Goal: Information Seeking & Learning: Check status

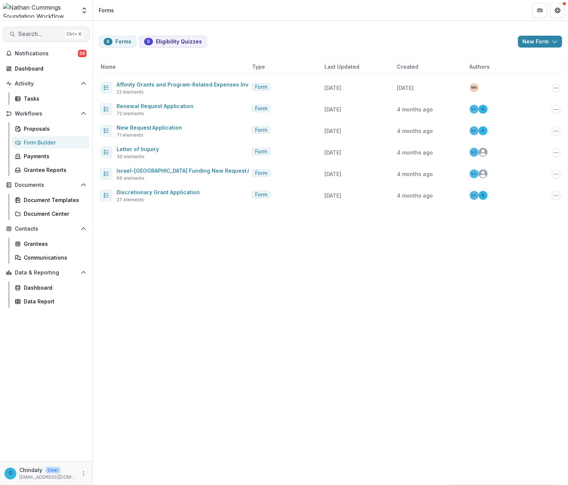
click at [43, 33] on span "Search..." at bounding box center [40, 33] width 44 height 7
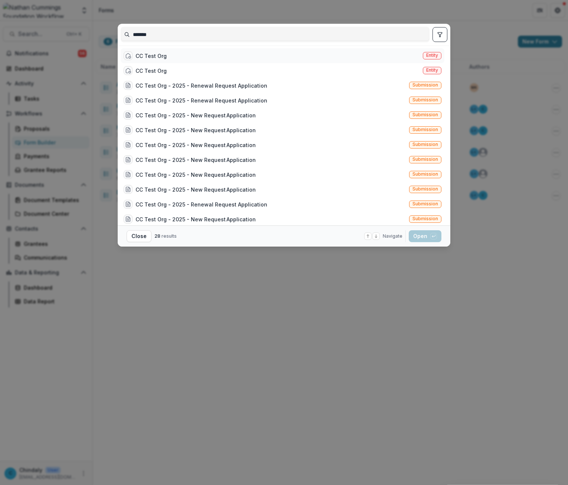
type input "*******"
click at [423, 55] on span "Entity" at bounding box center [432, 55] width 19 height 7
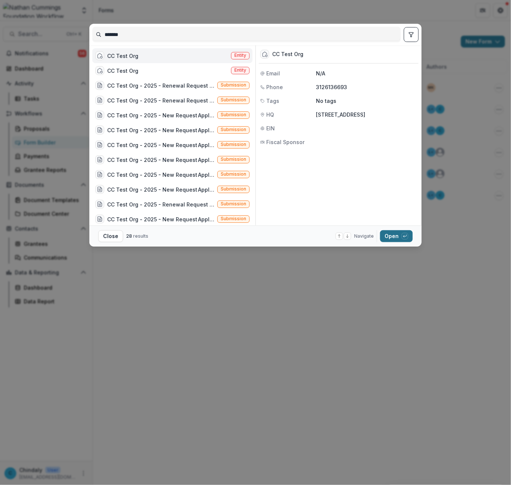
click at [387, 235] on button "Open with enter key" at bounding box center [396, 236] width 33 height 12
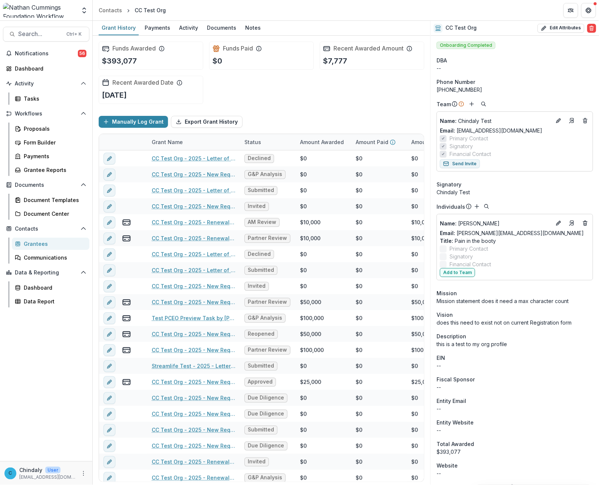
click at [477, 346] on p "this is a test to my org profile" at bounding box center [515, 344] width 157 height 8
click at [359, 85] on div "Funds Awarded $393,077 Funds Paid $0 Recent Awarded Amount $7,777 Recent Awarde…" at bounding box center [262, 73] width 326 height 74
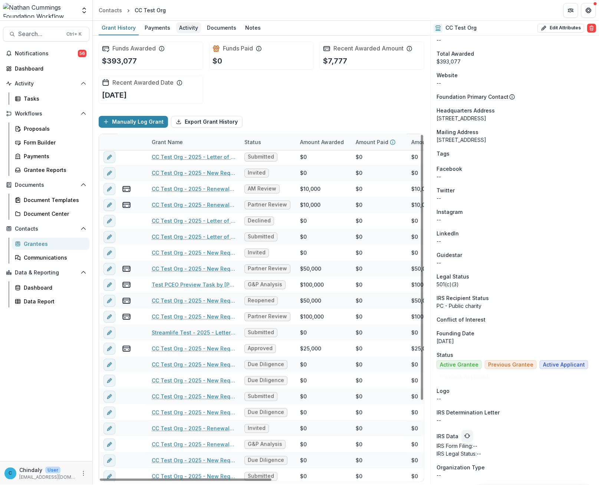
scroll to position [34, 0]
click at [190, 27] on div "Activity" at bounding box center [188, 27] width 25 height 11
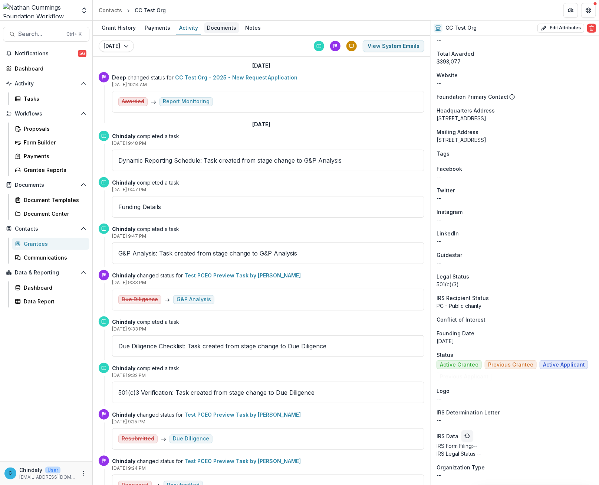
click at [224, 26] on div "Documents" at bounding box center [221, 27] width 35 height 11
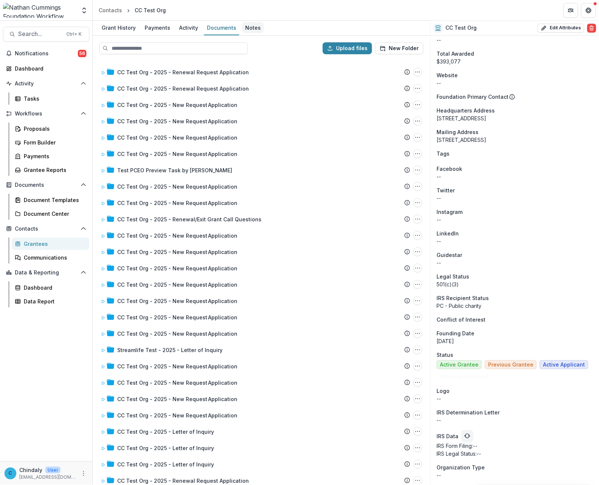
click at [251, 31] on div "Notes" at bounding box center [253, 27] width 22 height 11
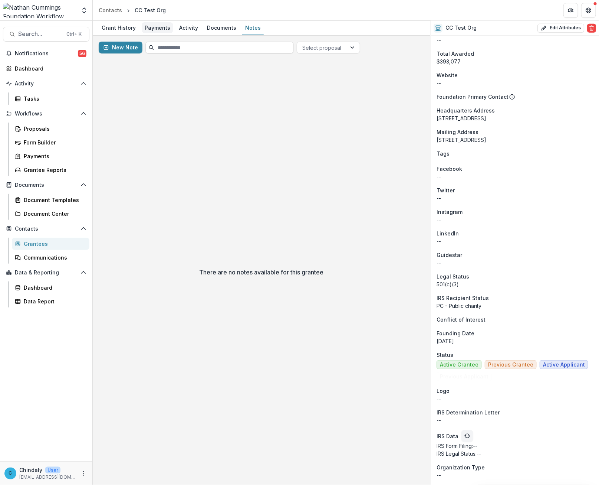
click at [153, 28] on div "Payments" at bounding box center [158, 27] width 32 height 11
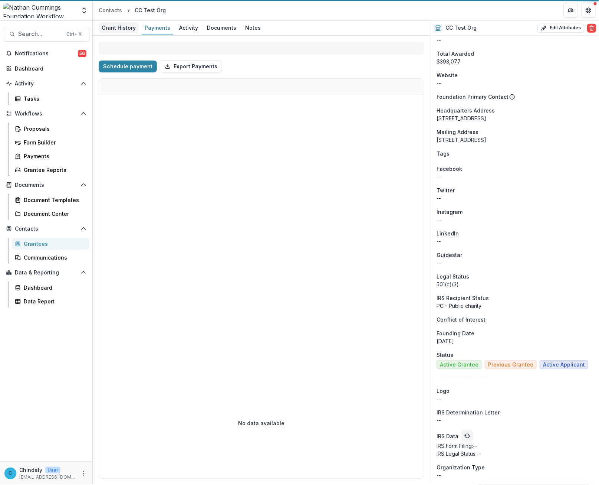
select select "******"
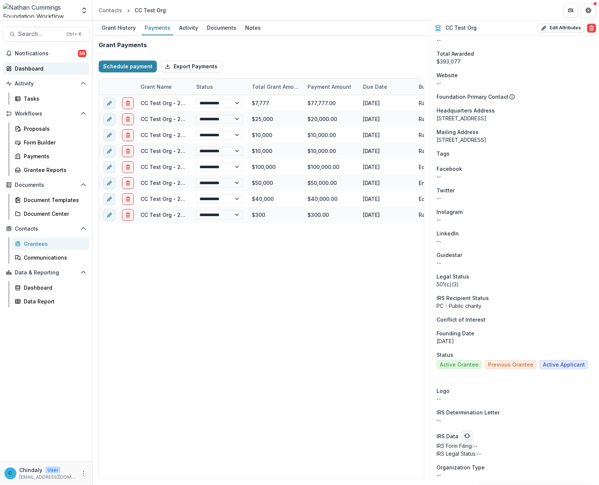
select select "******"
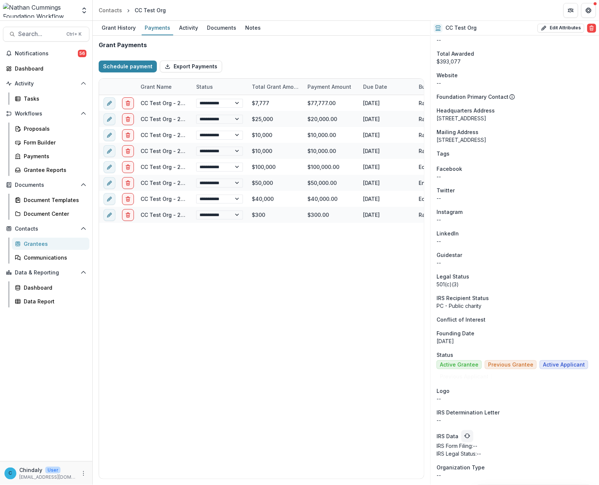
select select "******"
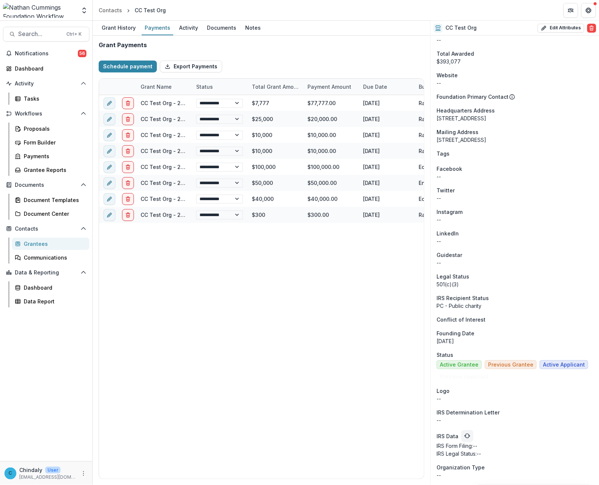
select select "******"
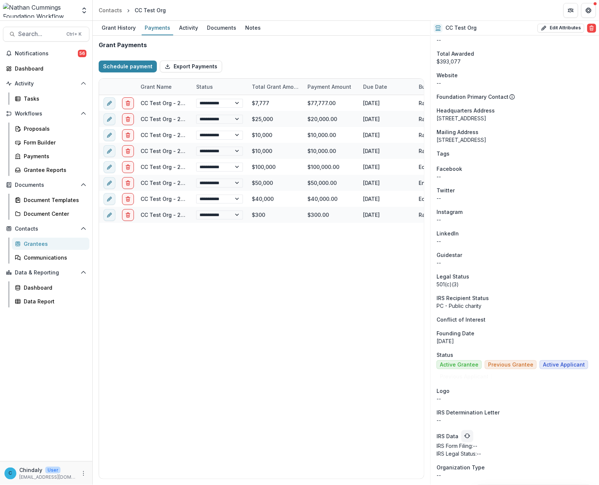
select select "******"
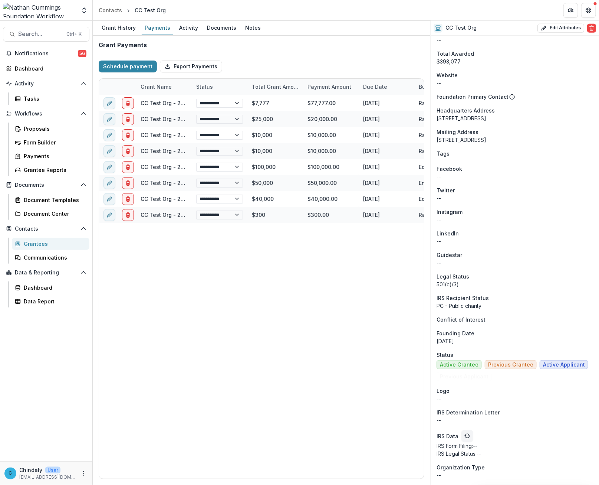
select select "******"
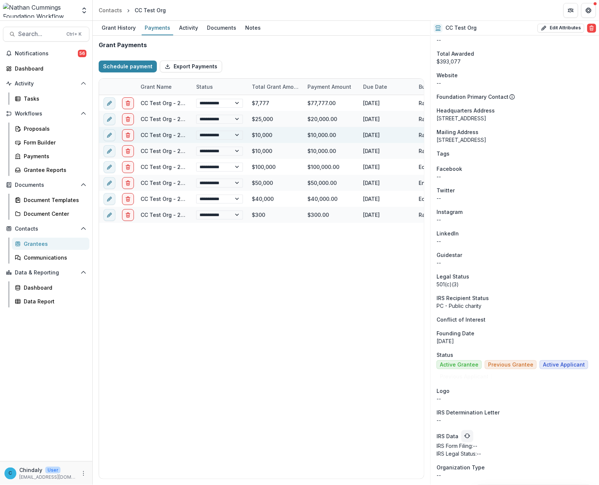
select select "******"
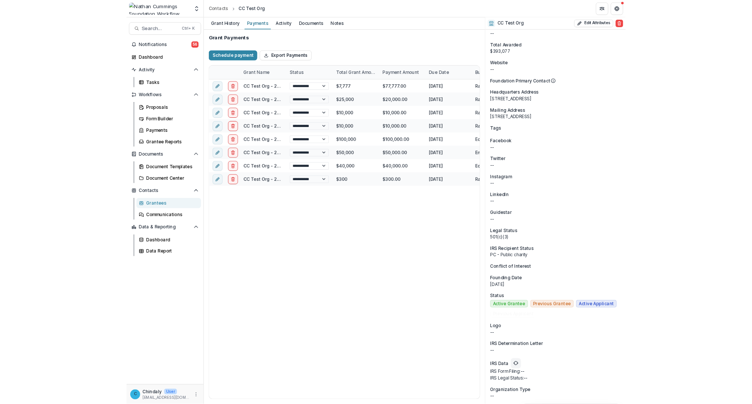
scroll to position [390, 0]
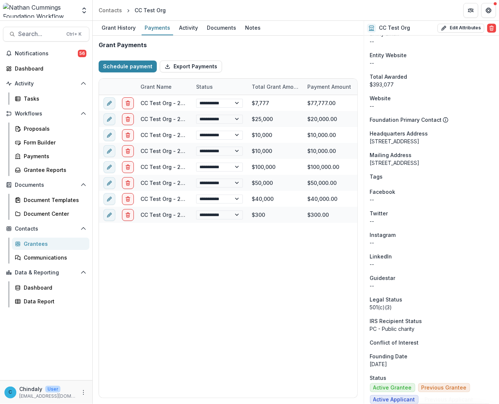
drag, startPoint x: 562, startPoint y: 0, endPoint x: 244, endPoint y: 43, distance: 321.7
click at [244, 43] on div "Grant Payments" at bounding box center [228, 45] width 259 height 7
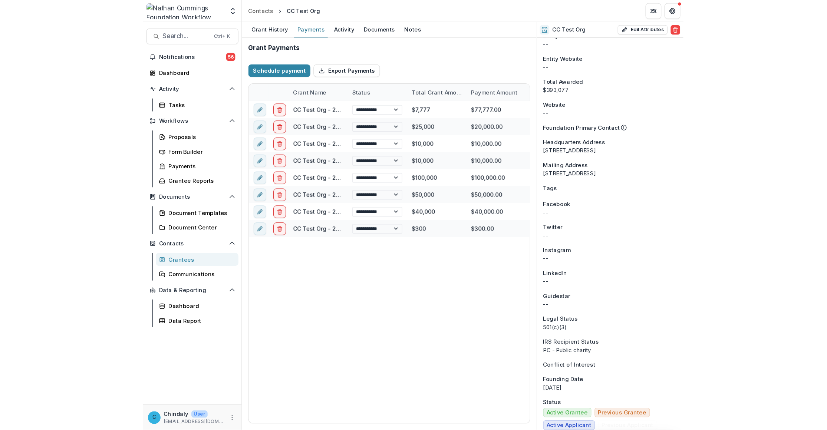
scroll to position [375, 0]
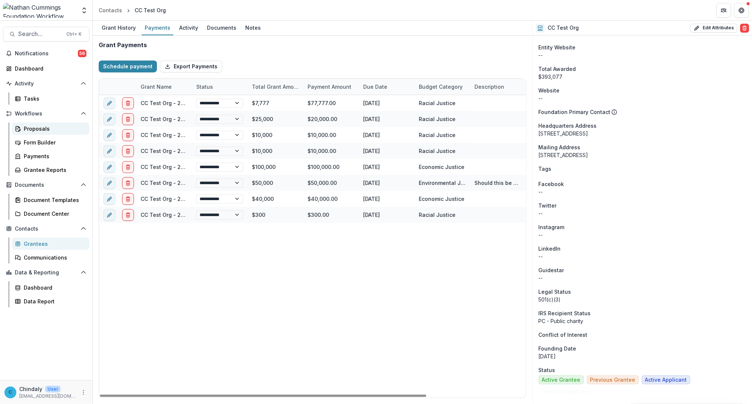
click at [35, 127] on div "Proposals" at bounding box center [54, 129] width 60 height 8
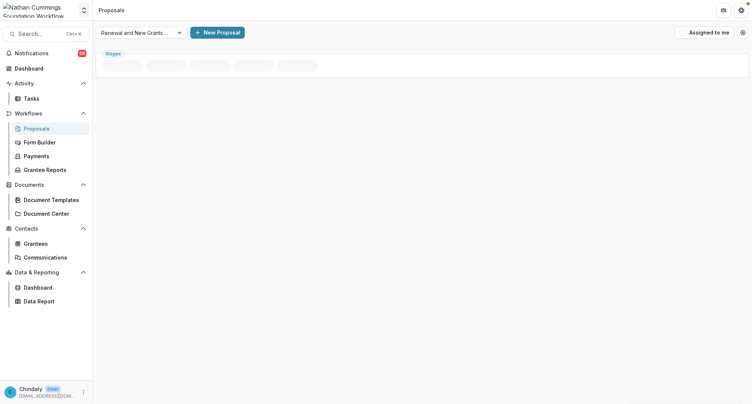
click at [85, 10] on icon "Open entity switcher" at bounding box center [84, 10] width 7 height 7
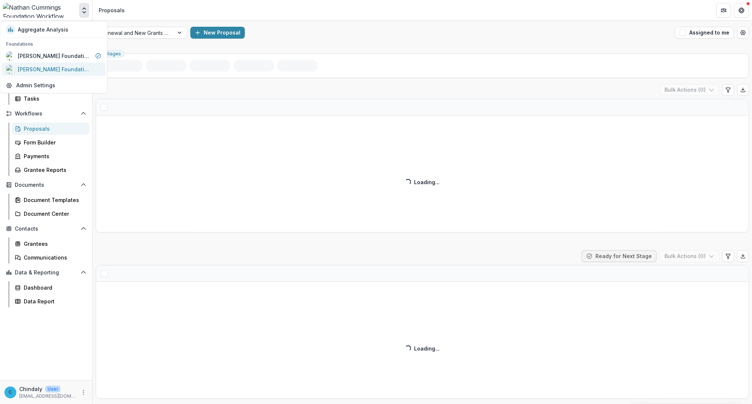
click at [59, 69] on div "[PERSON_NAME] Foundation Data Sandbox" at bounding box center [55, 69] width 74 height 8
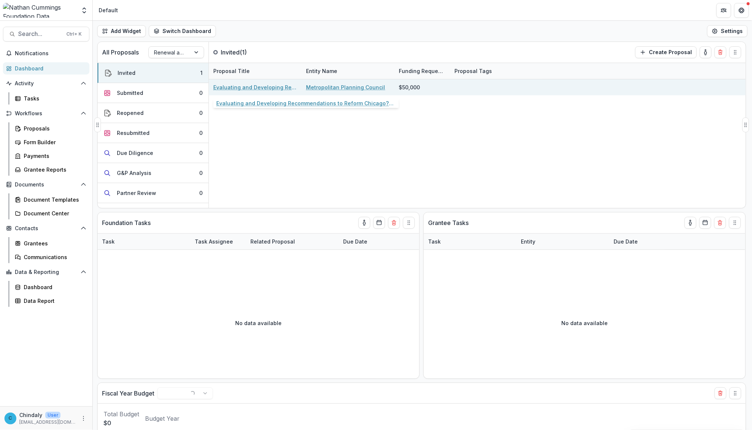
click at [272, 89] on link "Evaluating and Developing Recommendations to Reform Chicago?s Zoning and Land U…" at bounding box center [255, 87] width 84 height 8
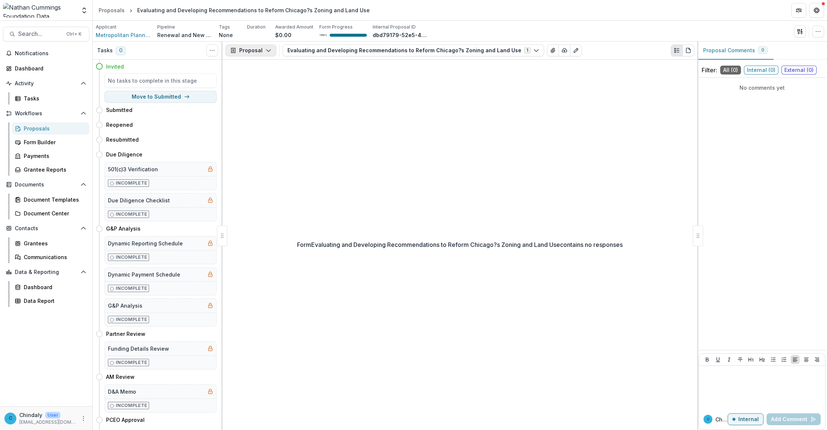
click at [251, 53] on button "Proposal" at bounding box center [251, 51] width 51 height 12
click at [263, 64] on div "Proposal" at bounding box center [274, 67] width 68 height 8
click at [286, 119] on div "Form Evaluating and Developing Recommendations to Reform Chicago?s Zoning and L…" at bounding box center [460, 245] width 475 height 371
click at [327, 52] on button "Evaluating and Developing Recommendations to Reform Chicago?s Zoning and Land U…" at bounding box center [414, 51] width 262 height 12
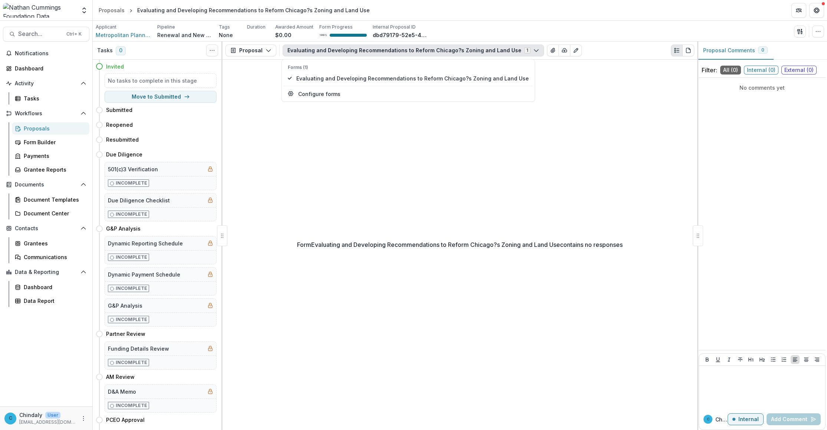
click at [272, 175] on div "Form Evaluating and Developing Recommendations to Reform Chicago?s Zoning and L…" at bounding box center [460, 245] width 475 height 371
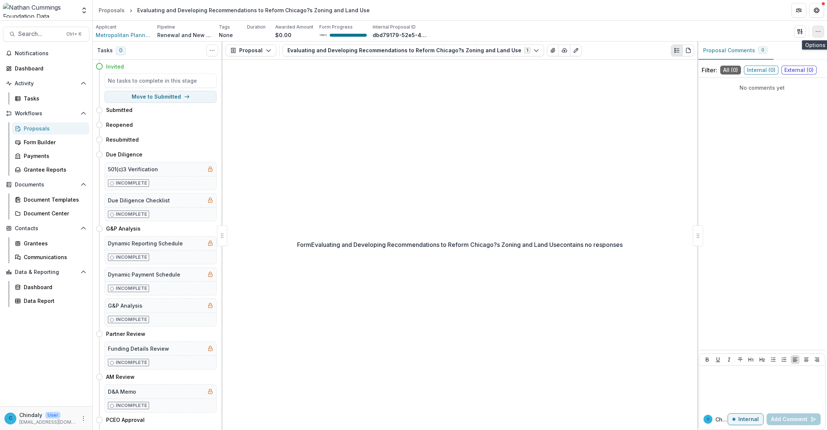
click at [567, 32] on icon "button" at bounding box center [819, 32] width 6 height 6
click at [567, 46] on button "Edit Attributes" at bounding box center [783, 48] width 79 height 12
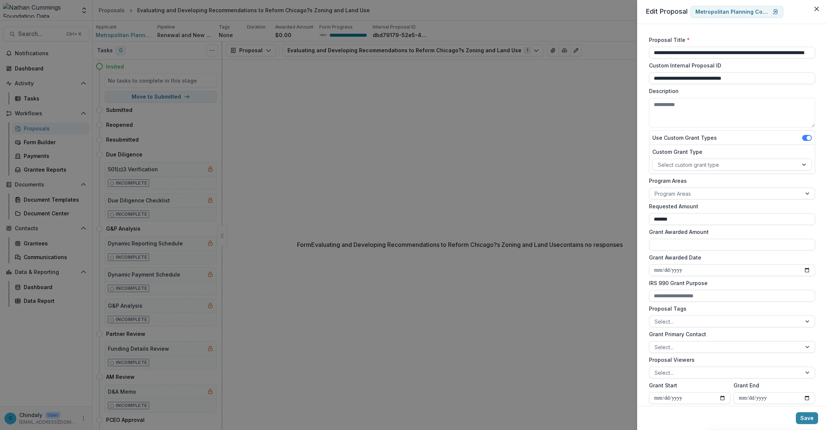
drag, startPoint x: 375, startPoint y: 132, endPoint x: 807, endPoint y: 34, distance: 442.6
click at [375, 132] on div "**********" at bounding box center [413, 215] width 827 height 430
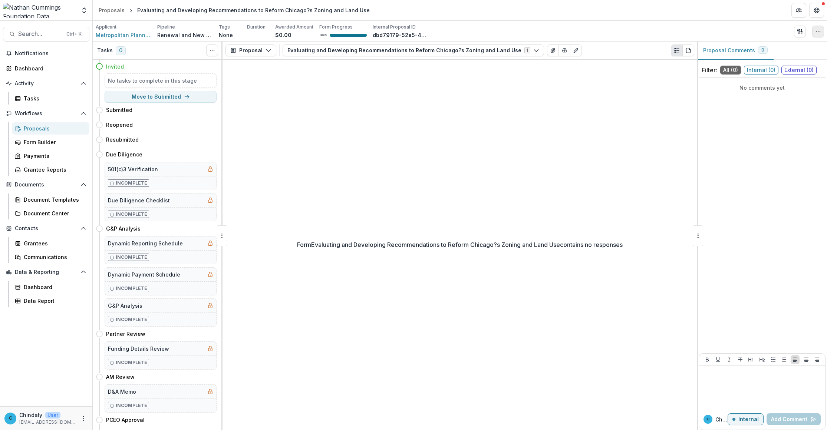
click at [567, 30] on icon "button" at bounding box center [819, 32] width 6 height 6
click at [334, 86] on div "Form Evaluating and Developing Recommendations to Reform Chicago?s Zoning and L…" at bounding box center [460, 245] width 475 height 371
click at [567, 33] on icon "button" at bounding box center [819, 32] width 6 height 6
click at [567, 49] on button "Edit Attributes" at bounding box center [783, 48] width 79 height 12
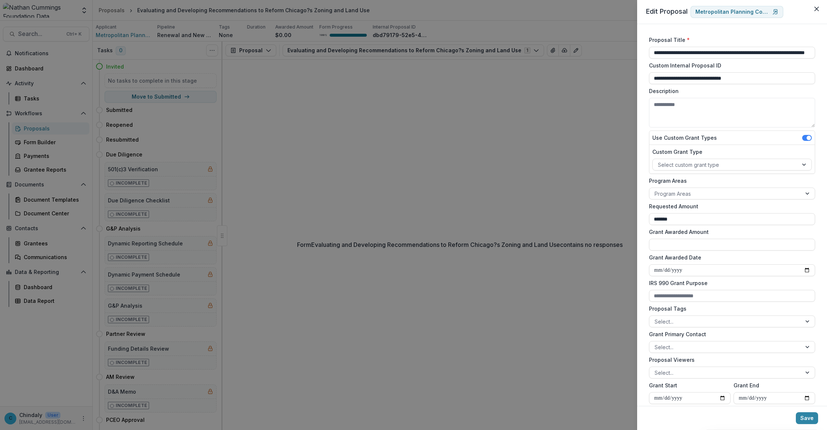
drag, startPoint x: 819, startPoint y: 7, endPoint x: 392, endPoint y: 63, distance: 430.3
click at [567, 7] on icon "Close" at bounding box center [817, 9] width 4 height 4
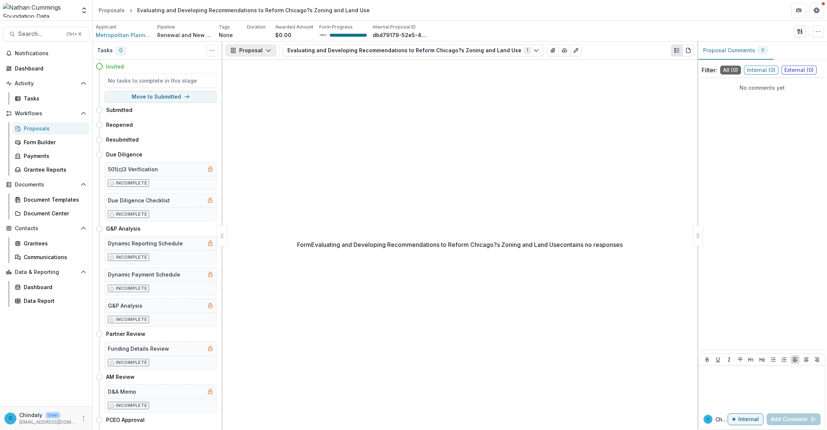
click at [266, 50] on icon "button" at bounding box center [269, 50] width 6 height 6
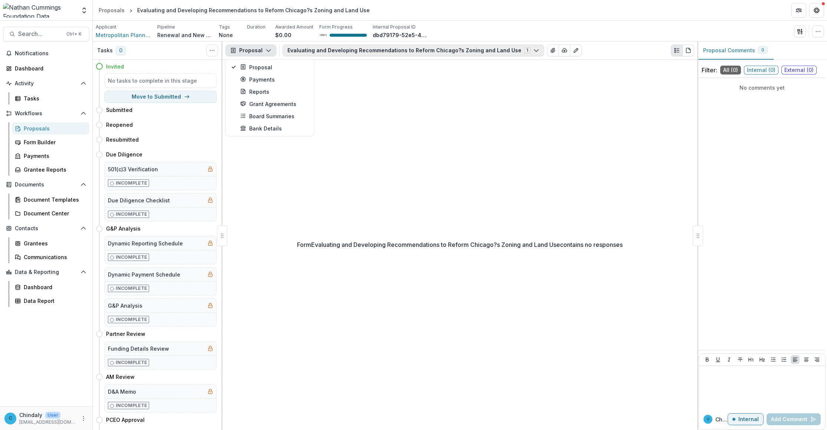
click at [294, 53] on button "Evaluating and Developing Recommendations to Reform Chicago?s Zoning and Land U…" at bounding box center [414, 51] width 262 height 12
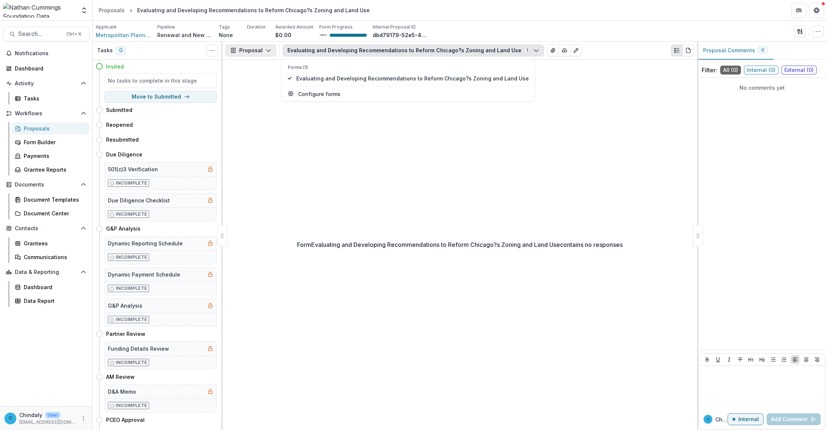
click at [260, 50] on button "Proposal" at bounding box center [251, 51] width 51 height 12
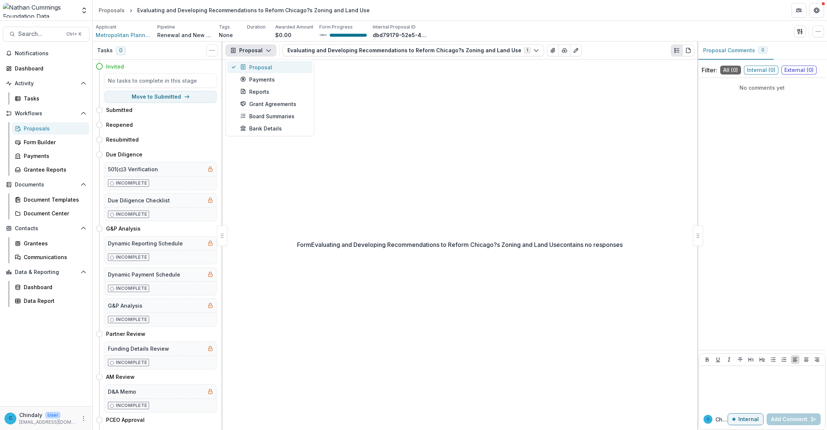
click at [256, 65] on div "Proposal" at bounding box center [274, 67] width 68 height 8
click at [254, 49] on button "Proposal" at bounding box center [251, 51] width 51 height 12
click at [352, 53] on button "Evaluating and Developing Recommendations to Reform Chicago?s Zoning and Land U…" at bounding box center [414, 51] width 262 height 12
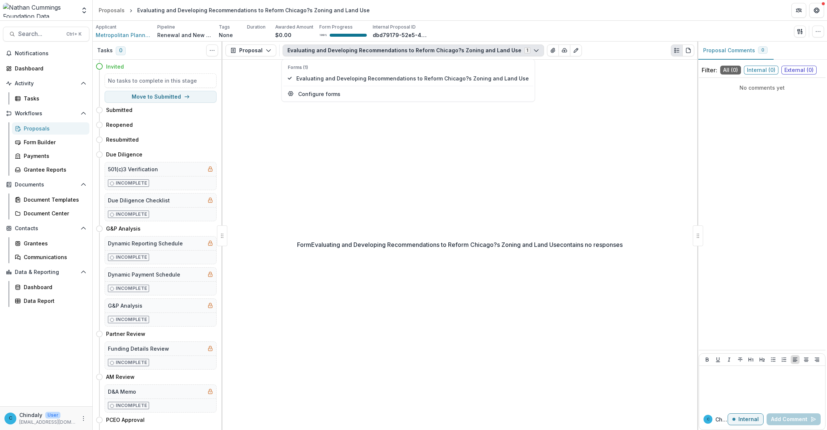
click at [551, 114] on div "Form Evaluating and Developing Recommendations to Reform Chicago?s Zoning and L…" at bounding box center [460, 245] width 475 height 371
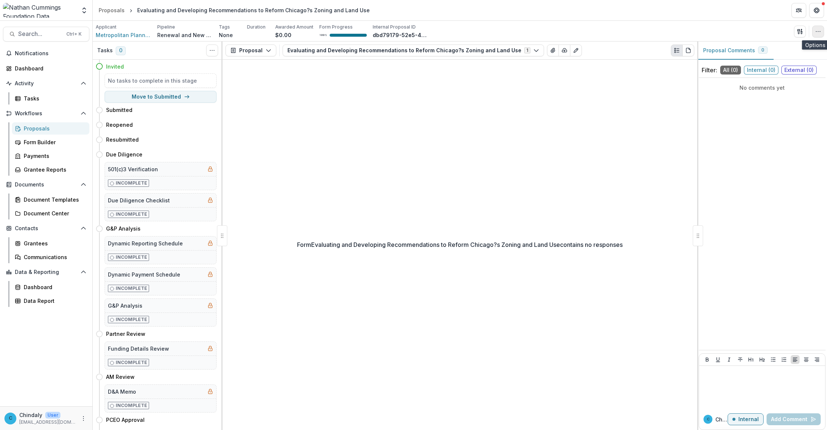
click at [567, 34] on button "button" at bounding box center [819, 32] width 12 height 12
drag, startPoint x: 731, startPoint y: 97, endPoint x: 729, endPoint y: 94, distance: 3.8
click at [567, 97] on div "No comments yet" at bounding box center [762, 214] width 127 height 266
click at [567, 69] on span "Internal ( 0 )" at bounding box center [761, 70] width 35 height 9
click at [567, 151] on div "No comments yet" at bounding box center [762, 214] width 127 height 266
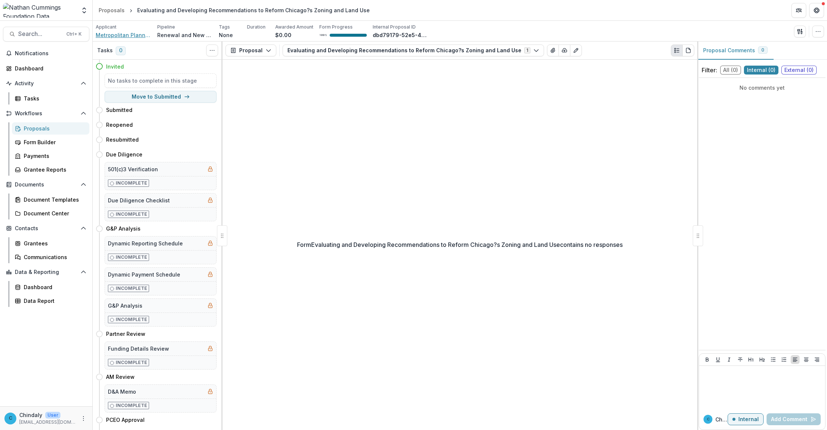
click at [122, 36] on span "Metropolitan Planning Council" at bounding box center [124, 35] width 56 height 8
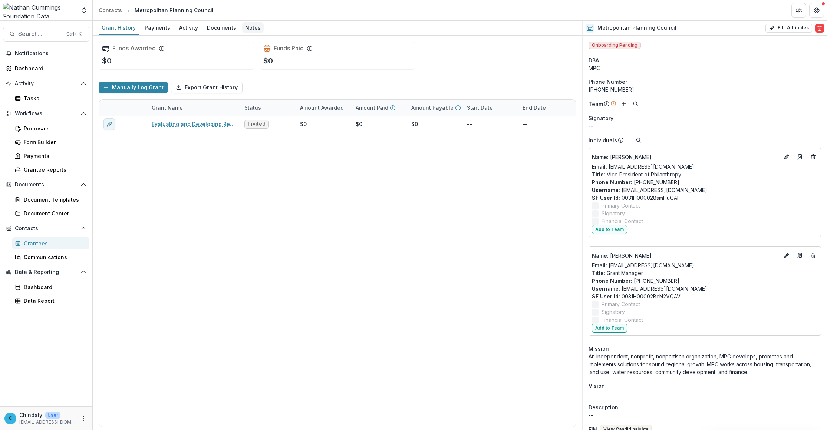
click at [247, 27] on div "Notes" at bounding box center [253, 27] width 22 height 11
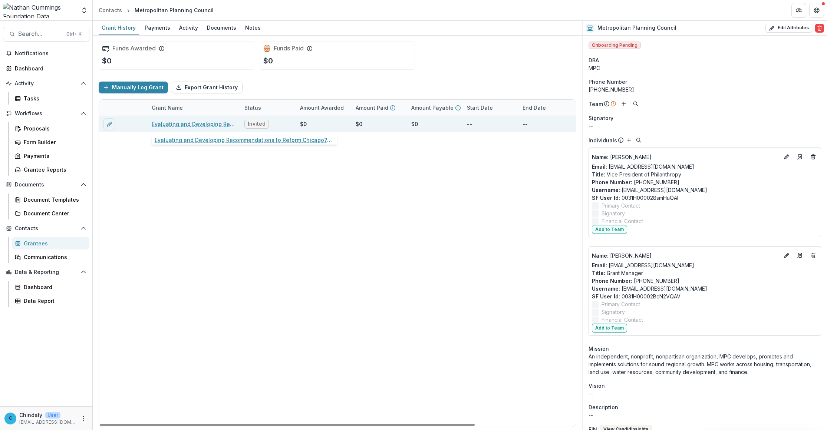
click at [182, 123] on link "Evaluating and Developing Recommendations to Reform Chicago?s Zoning and Land U…" at bounding box center [194, 124] width 84 height 8
